Goal: Transaction & Acquisition: Purchase product/service

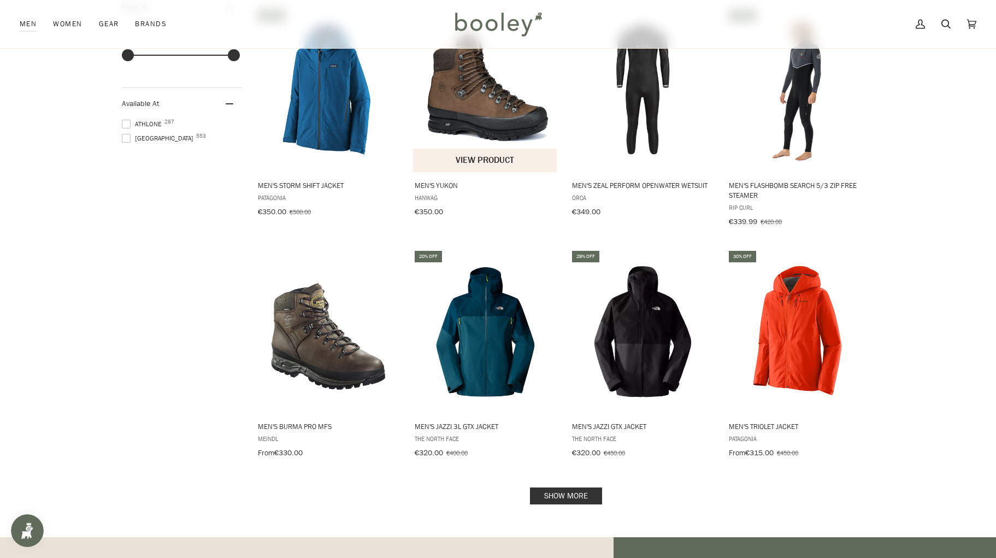
scroll to position [999, 0]
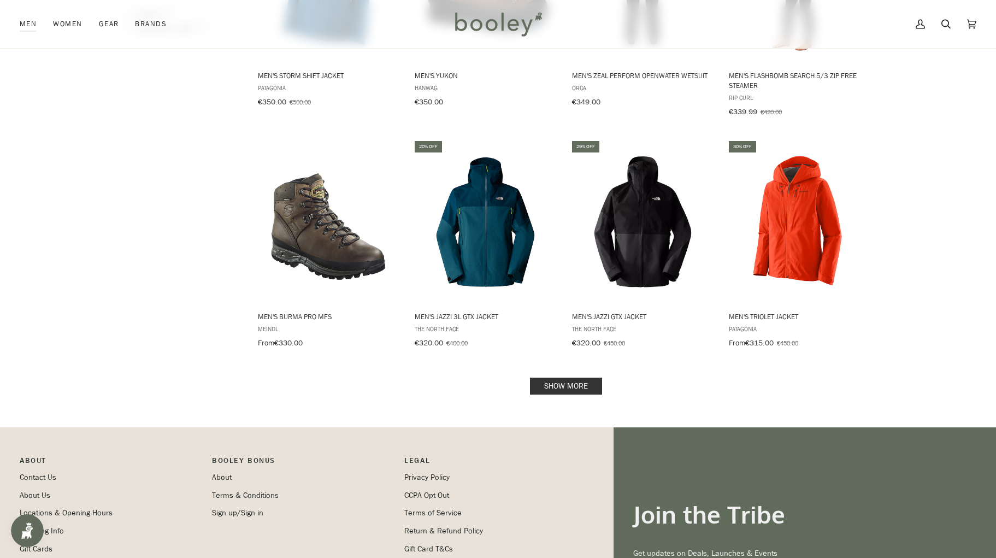
click at [551, 379] on link "Show more" at bounding box center [566, 386] width 72 height 17
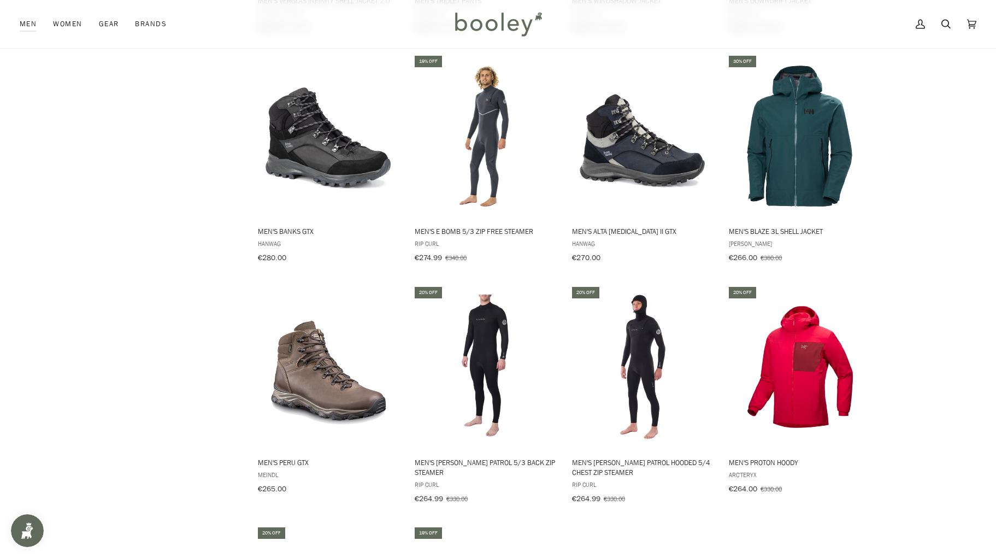
scroll to position [2049, 0]
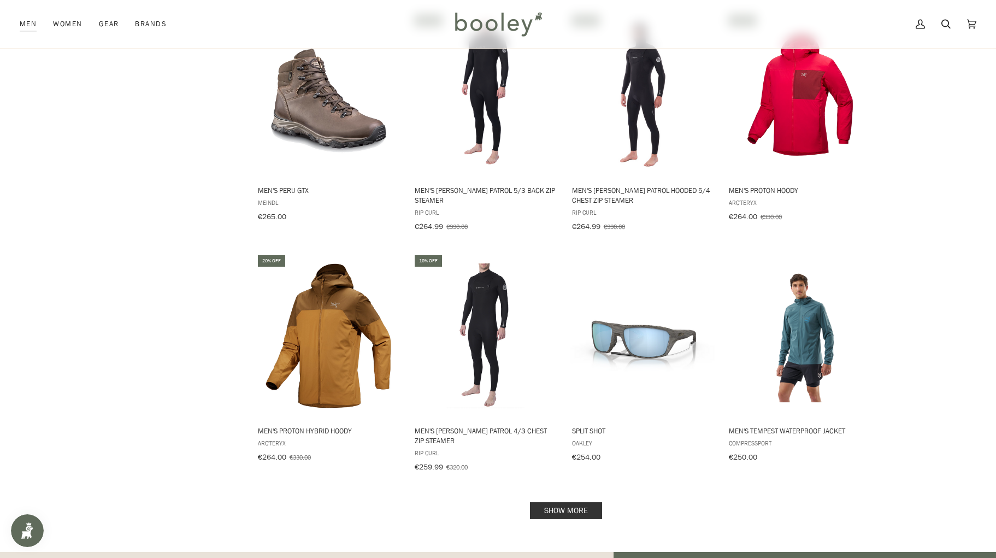
click at [565, 502] on link "Show more" at bounding box center [566, 510] width 72 height 17
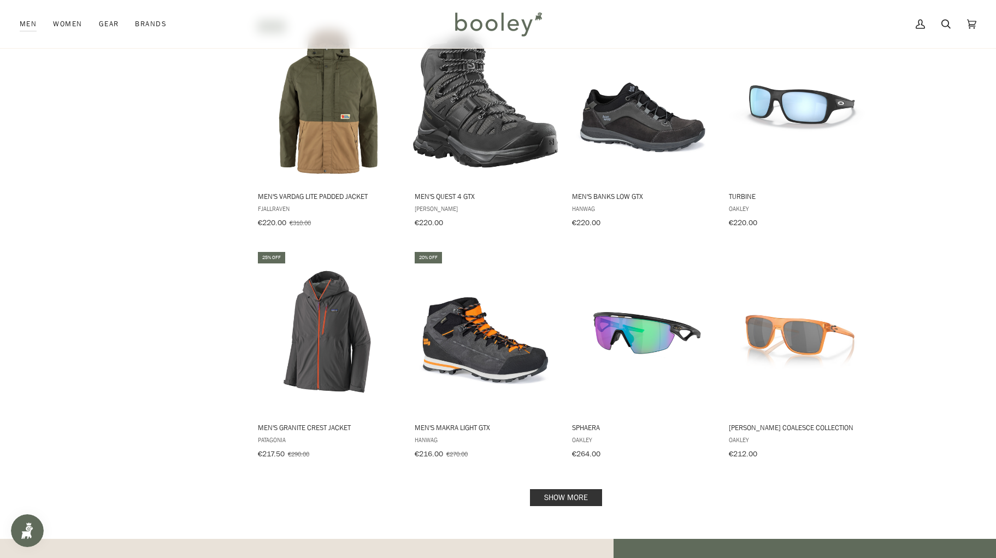
scroll to position [3314, 0]
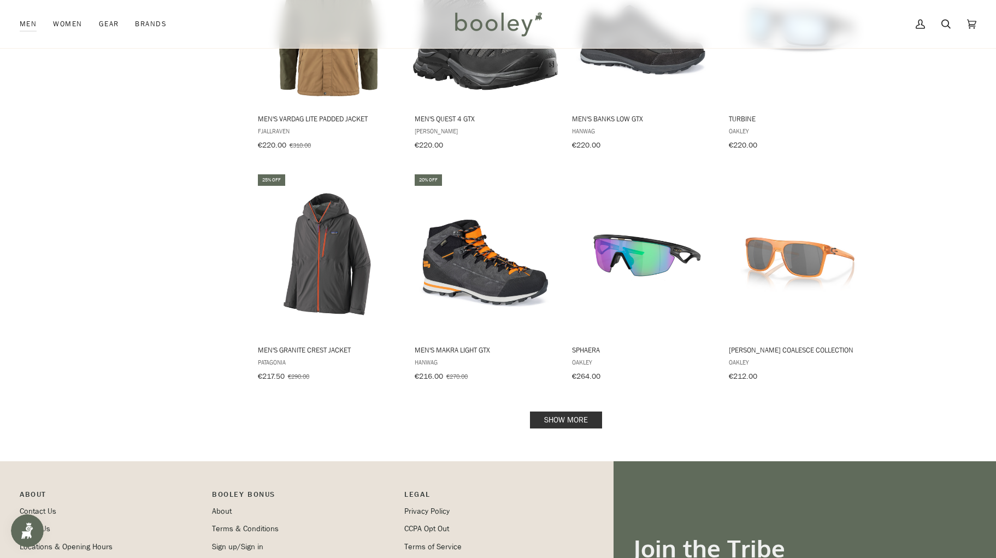
click at [585, 411] on link "Show more" at bounding box center [566, 419] width 72 height 17
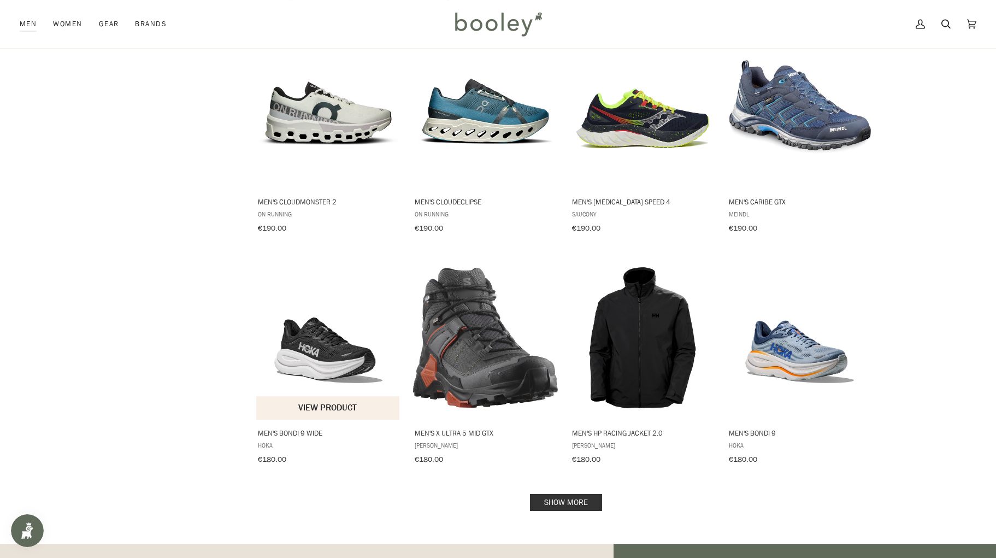
scroll to position [4388, 0]
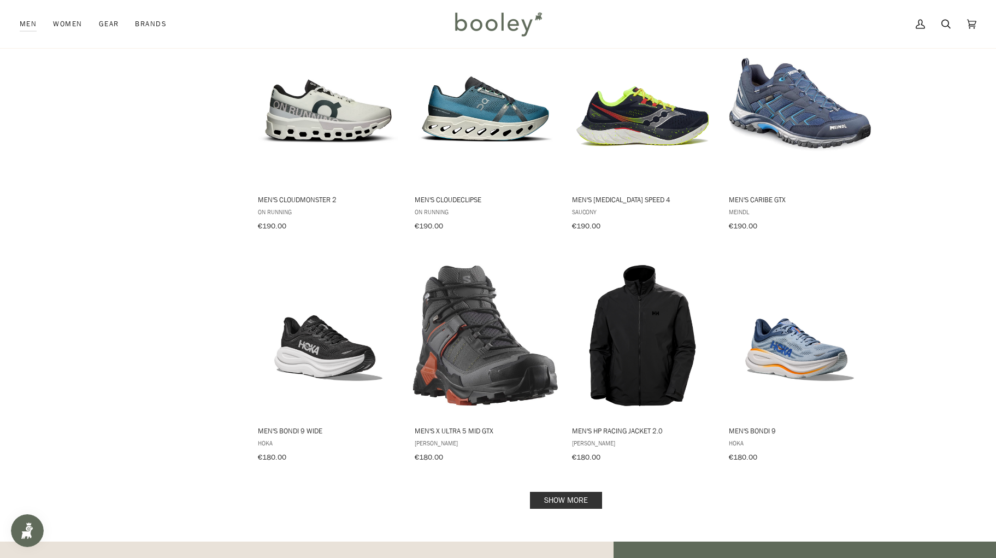
click at [584, 492] on link "Show more" at bounding box center [566, 500] width 72 height 17
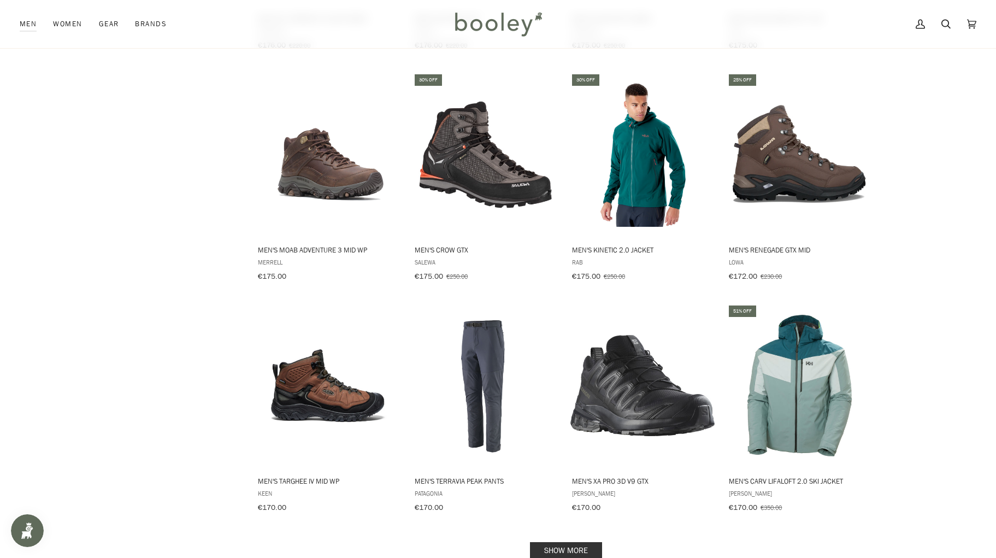
scroll to position [5520, 0]
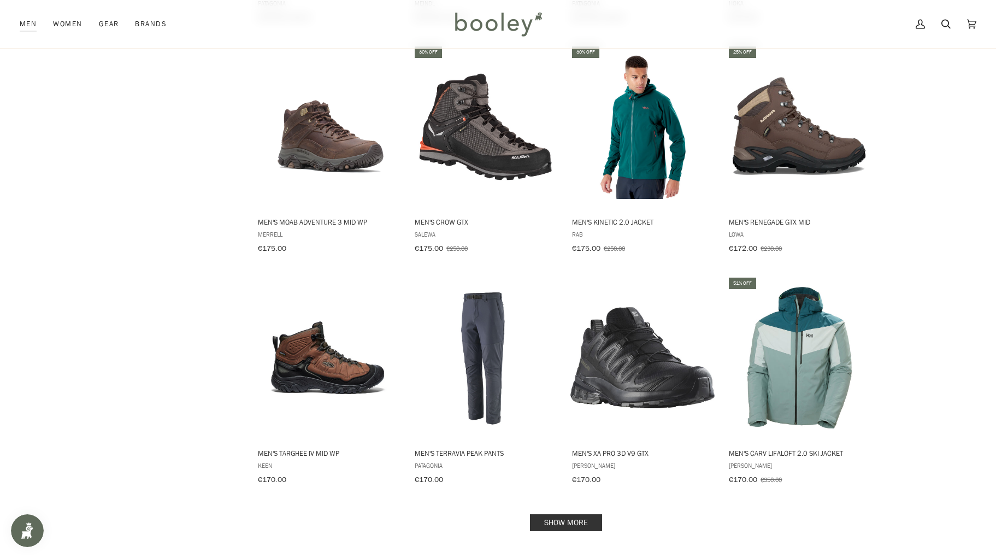
click at [555, 514] on link "Show more" at bounding box center [566, 522] width 72 height 17
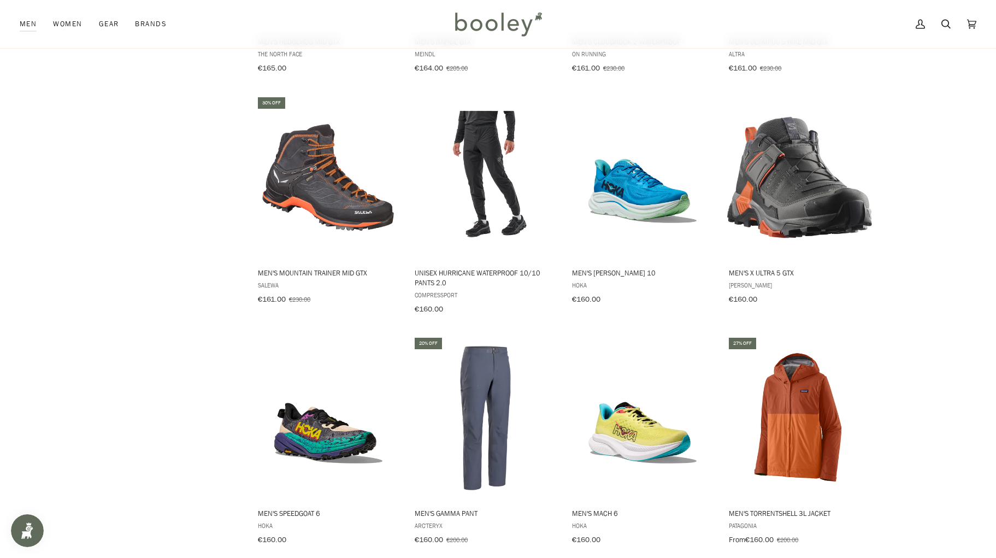
scroll to position [6781, 0]
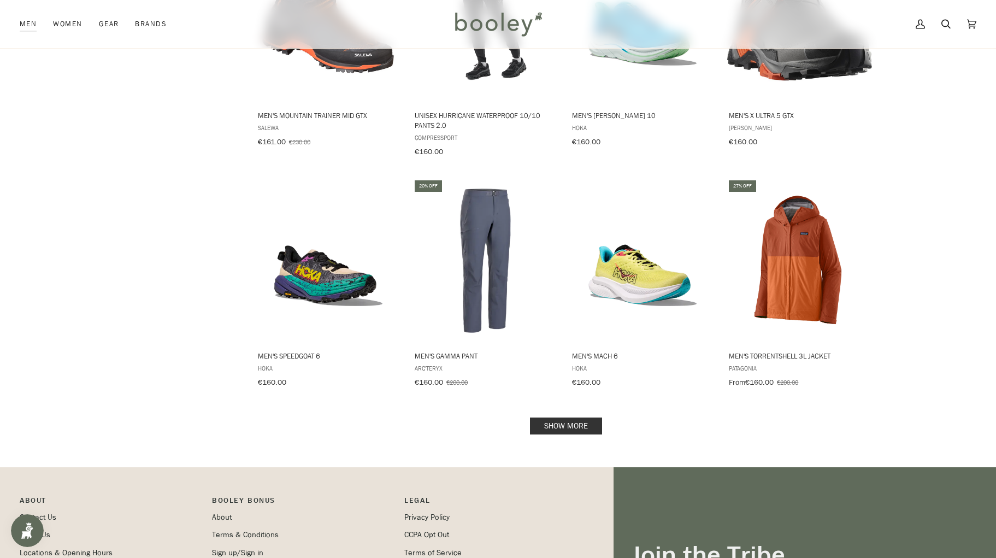
click at [590, 417] on link "Show more" at bounding box center [566, 425] width 72 height 17
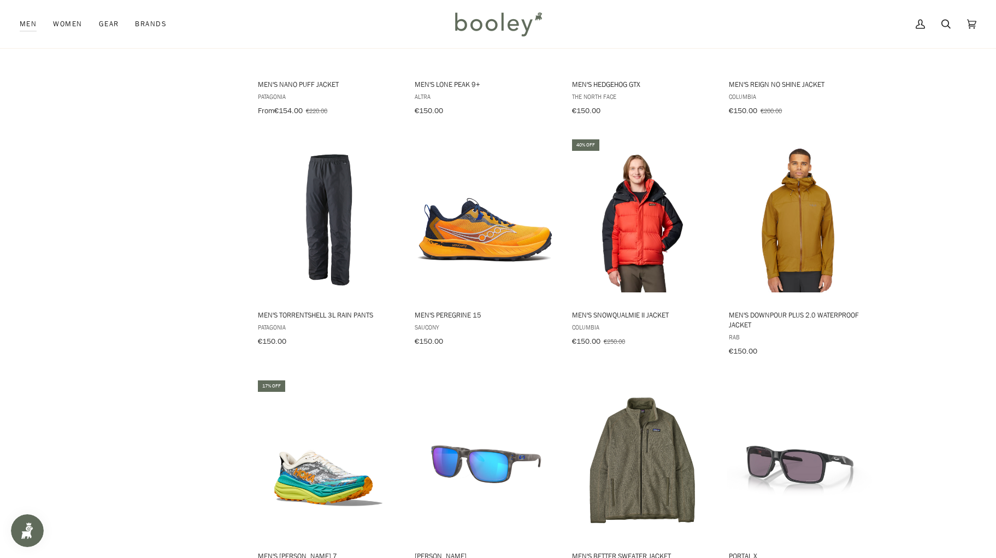
scroll to position [7958, 0]
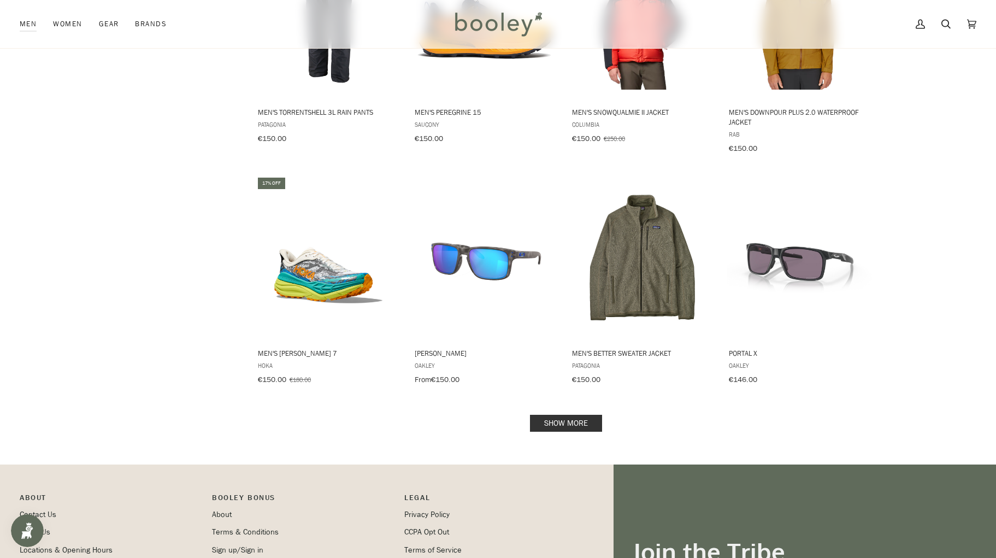
click at [557, 415] on link "Show more" at bounding box center [566, 423] width 72 height 17
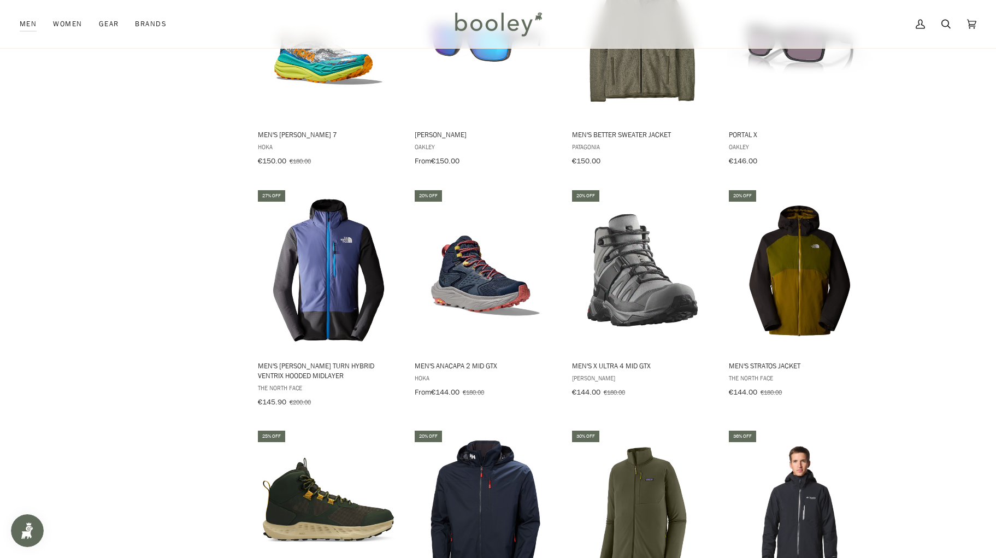
scroll to position [8333, 0]
